Goal: Transaction & Acquisition: Purchase product/service

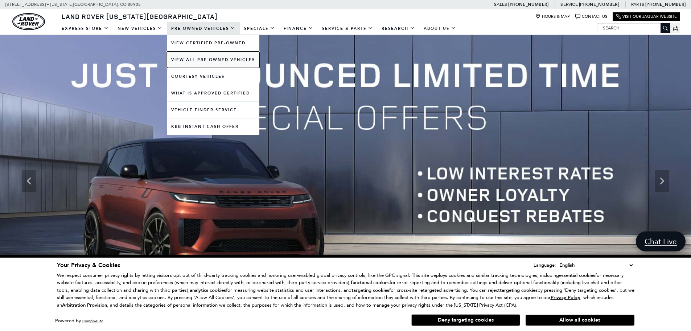
click at [195, 61] on link "View All Pre-Owned Vehicles" at bounding box center [213, 60] width 93 height 16
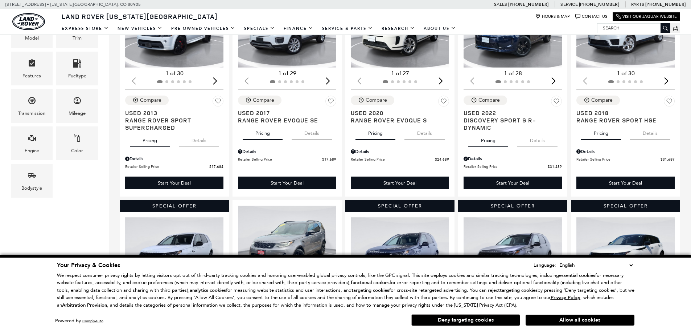
scroll to position [218, 0]
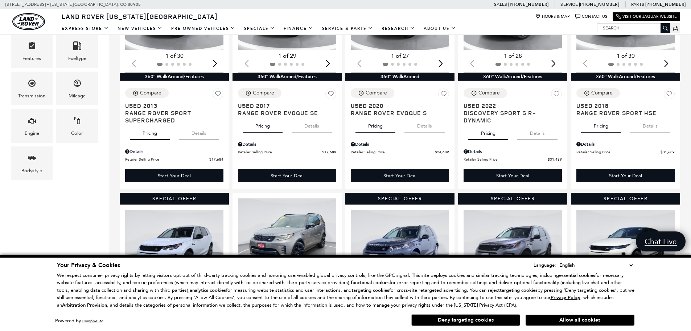
click at [566, 324] on button "Allow all cookies" at bounding box center [580, 319] width 109 height 11
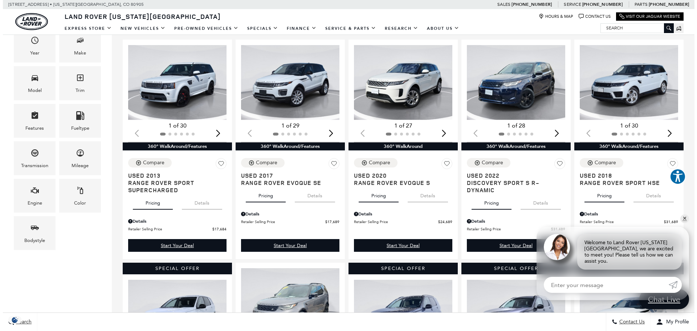
scroll to position [145, 0]
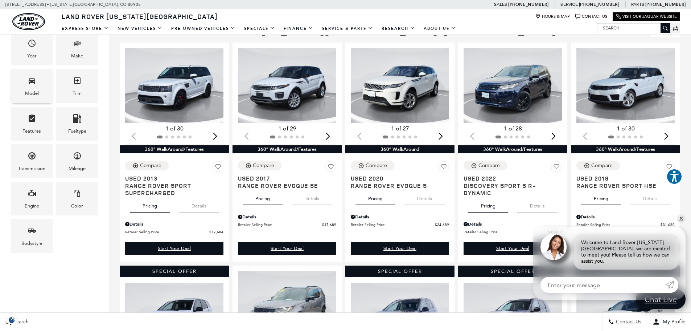
click at [38, 91] on div "Model" at bounding box center [32, 93] width 14 height 8
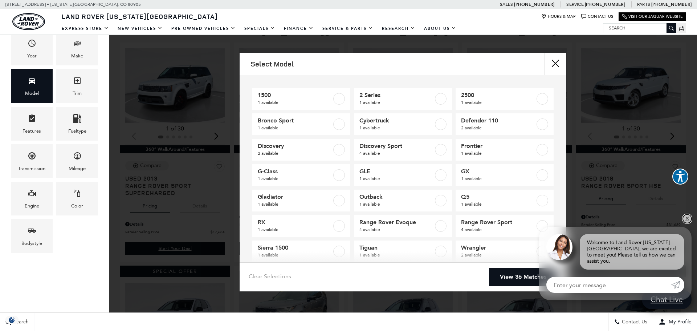
click at [686, 222] on link "✕" at bounding box center [686, 218] width 9 height 9
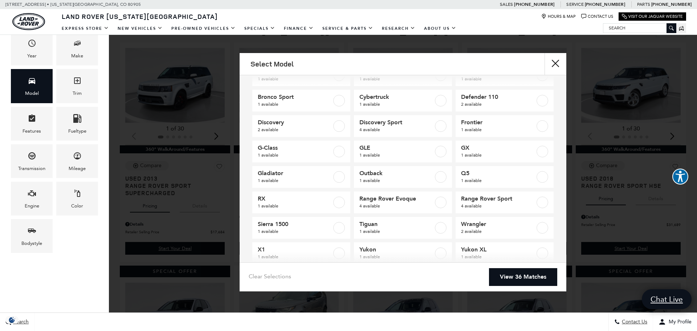
scroll to position [36, 0]
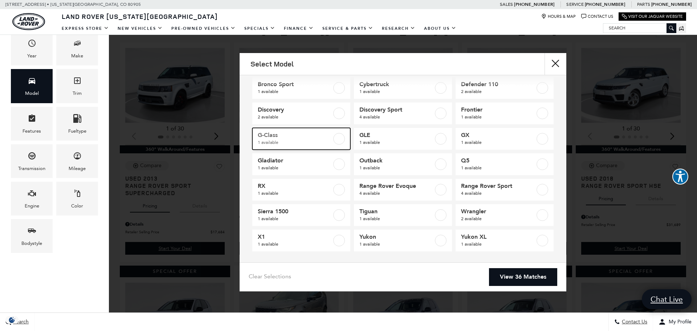
click at [302, 136] on span "G-Class" at bounding box center [295, 134] width 74 height 7
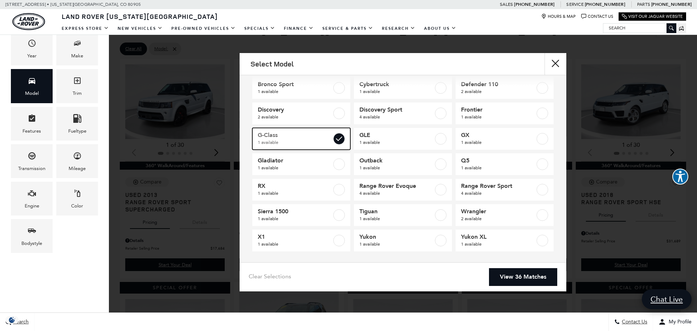
type input "$65,689"
checkbox input "true"
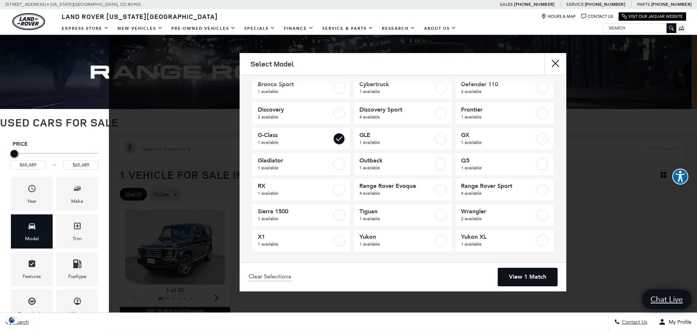
click at [539, 281] on link "View 1 Match" at bounding box center [527, 277] width 59 height 18
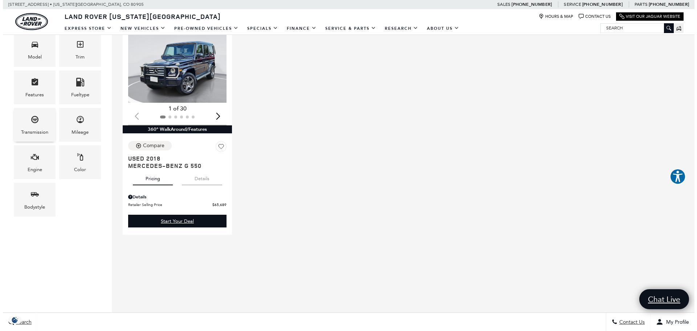
scroll to position [109, 0]
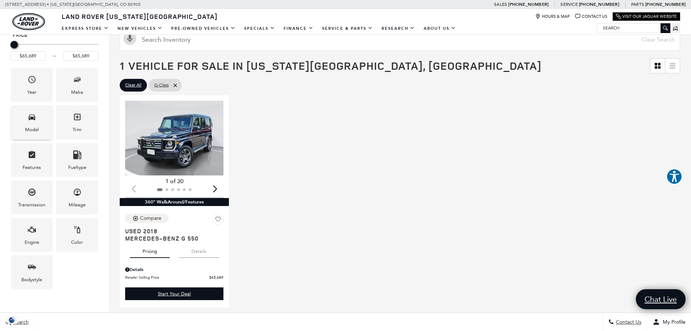
click at [31, 124] on span "Model" at bounding box center [32, 118] width 9 height 15
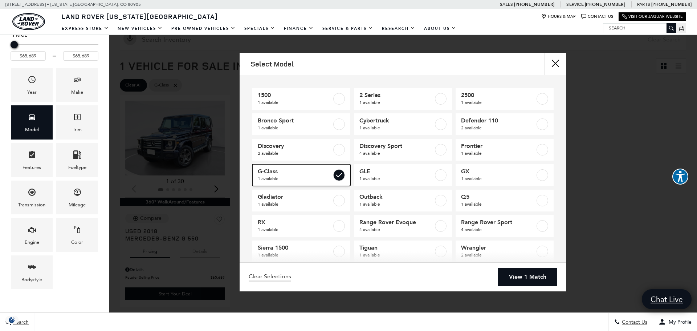
click at [337, 173] on label at bounding box center [339, 175] width 12 height 12
type input "$11,189"
type input "$94,689"
checkbox input "false"
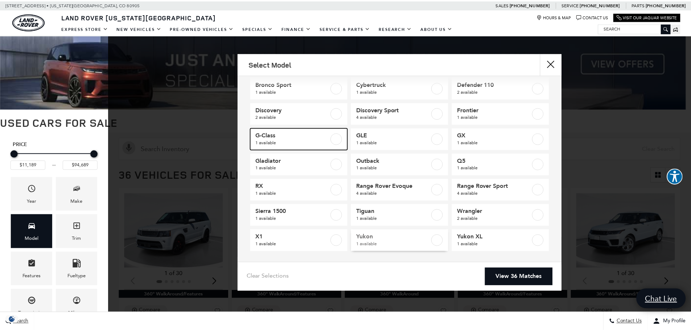
scroll to position [38, 0]
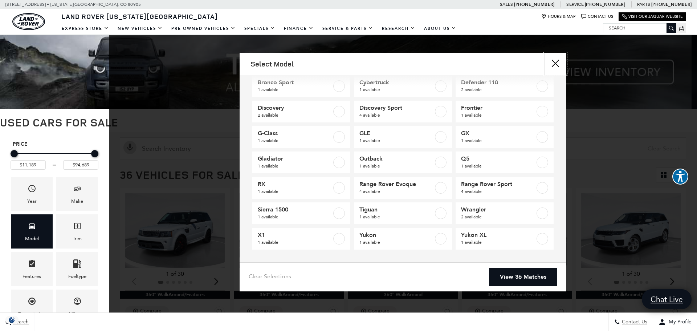
click at [554, 65] on button "Close" at bounding box center [555, 64] width 22 height 22
